Goal: Find contact information: Find contact information

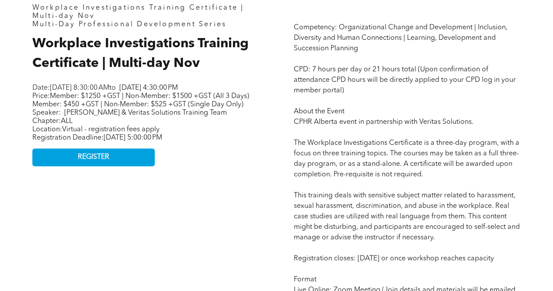
scroll to position [350, 0]
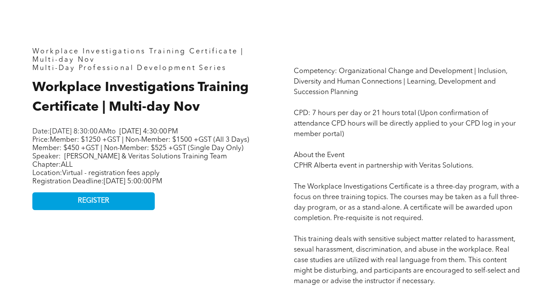
click at [80, 131] on span "Tuesday, November 18, 2025, 8:30:00 AM" at bounding box center [80, 131] width 60 height 7
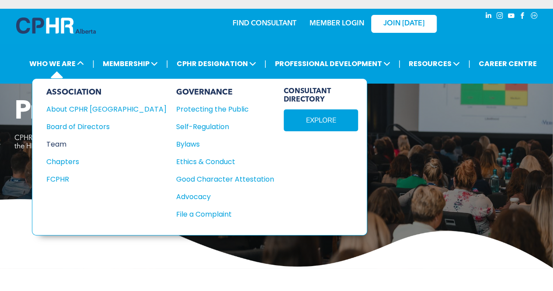
click at [63, 142] on div "Team" at bounding box center [100, 144] width 109 height 11
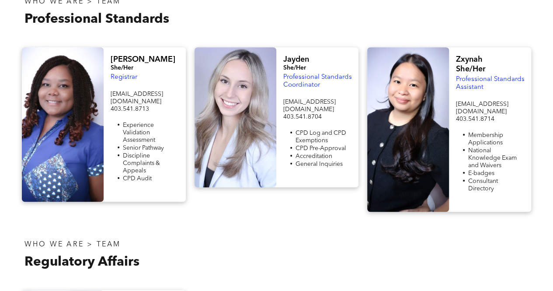
scroll to position [306, 0]
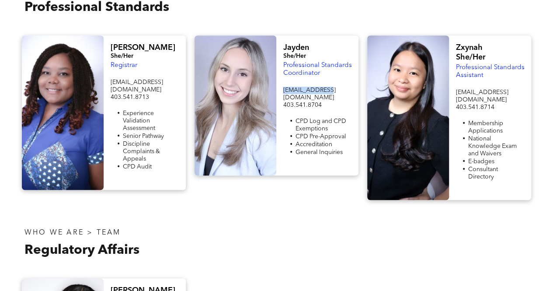
drag, startPoint x: 323, startPoint y: 91, endPoint x: 283, endPoint y: 93, distance: 40.7
click at [283, 93] on div "[PERSON_NAME] She/Her Professional Standards Coordinator [EMAIL_ADDRESS][DOMAIN…" at bounding box center [318, 105] width 82 height 140
copy span "[EMAIL_ADDRESS][DOMAIN_NAME]"
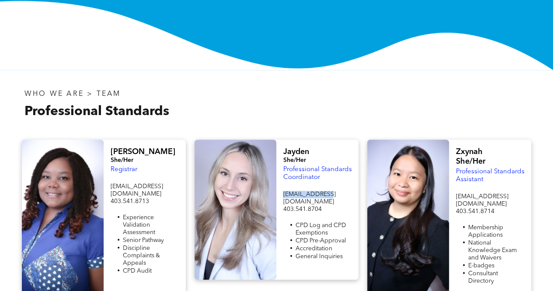
scroll to position [263, 0]
